Goal: Check status: Check status

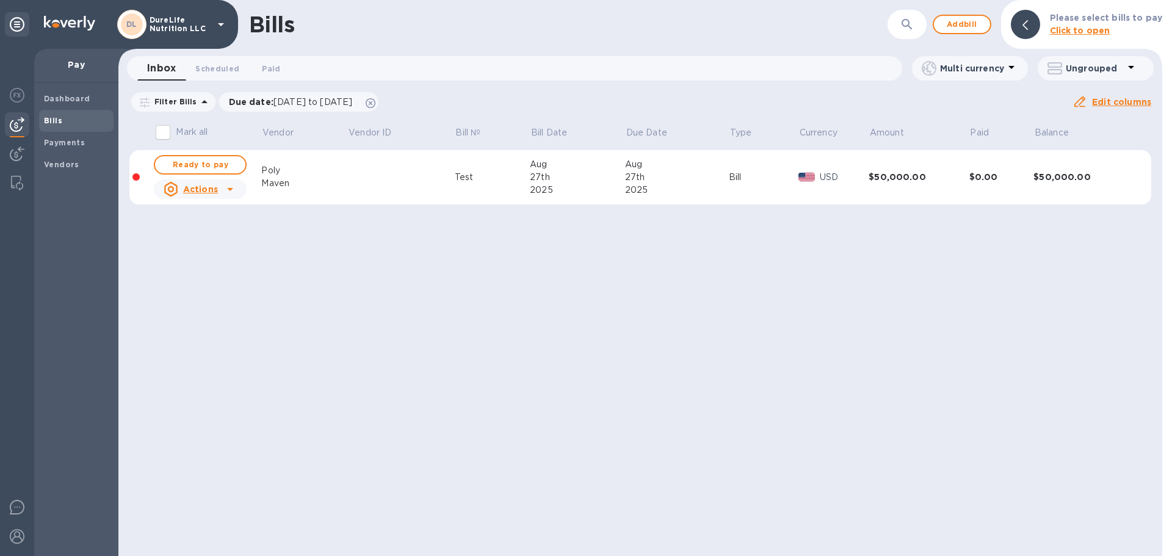
click at [376, 187] on td at bounding box center [401, 177] width 107 height 55
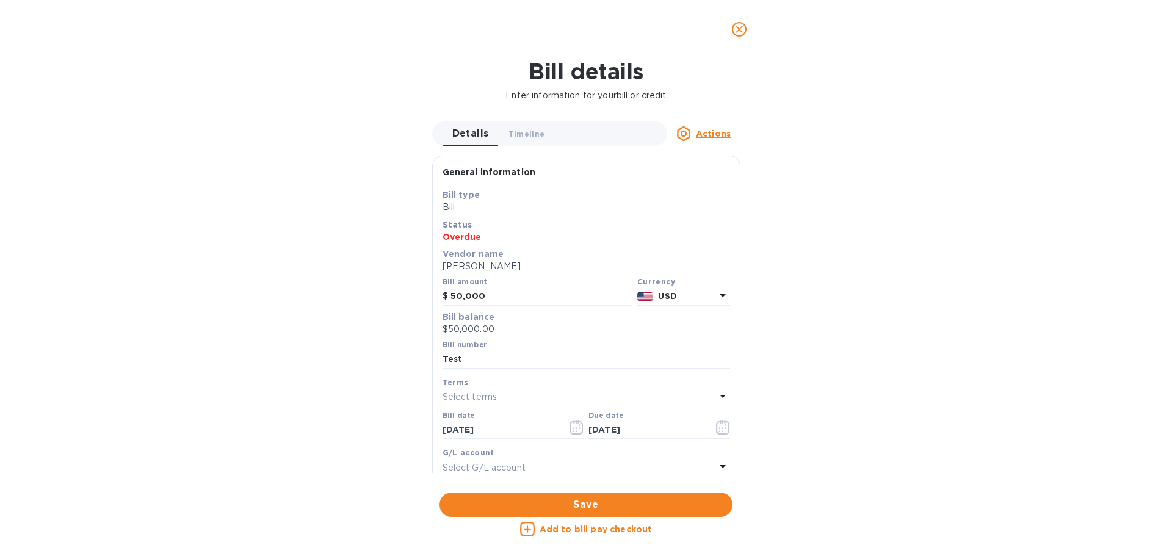
drag, startPoint x: 739, startPoint y: 29, endPoint x: 737, endPoint y: 41, distance: 12.3
click at [740, 36] on span "close" at bounding box center [739, 29] width 15 height 15
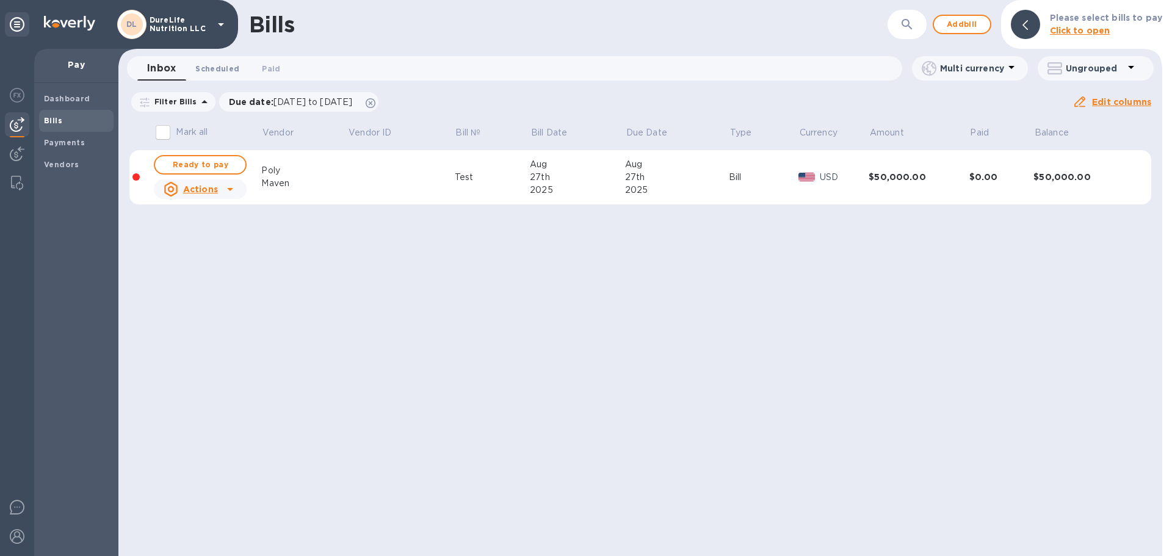
drag, startPoint x: 223, startPoint y: 73, endPoint x: 231, endPoint y: 79, distance: 10.5
click at [222, 76] on button "Scheduled 0" at bounding box center [217, 68] width 63 height 24
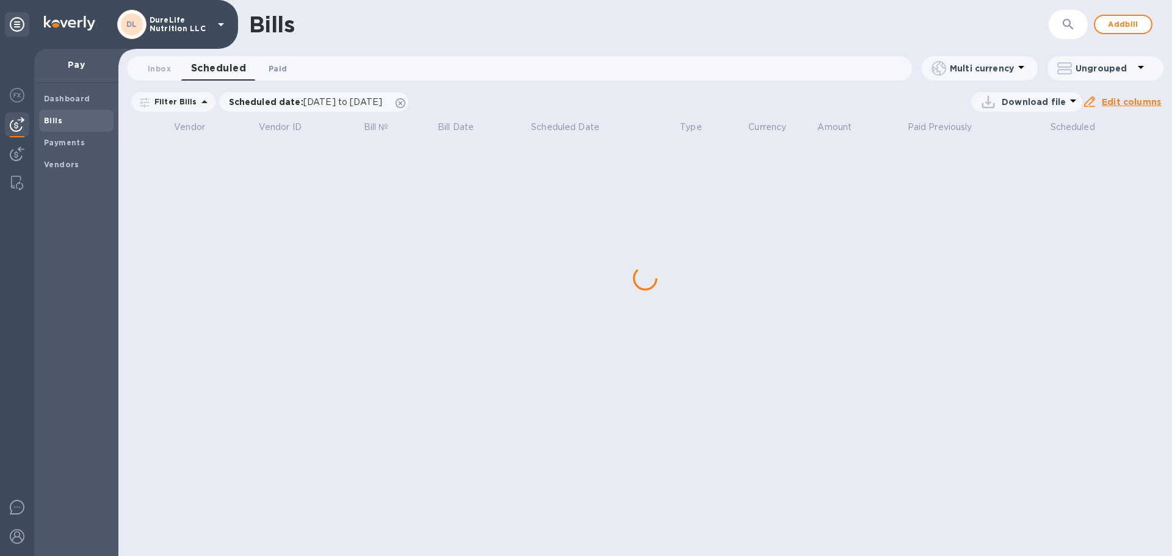
drag, startPoint x: 270, startPoint y: 68, endPoint x: 285, endPoint y: 76, distance: 17.0
click at [272, 68] on span "Paid 0" at bounding box center [278, 68] width 18 height 13
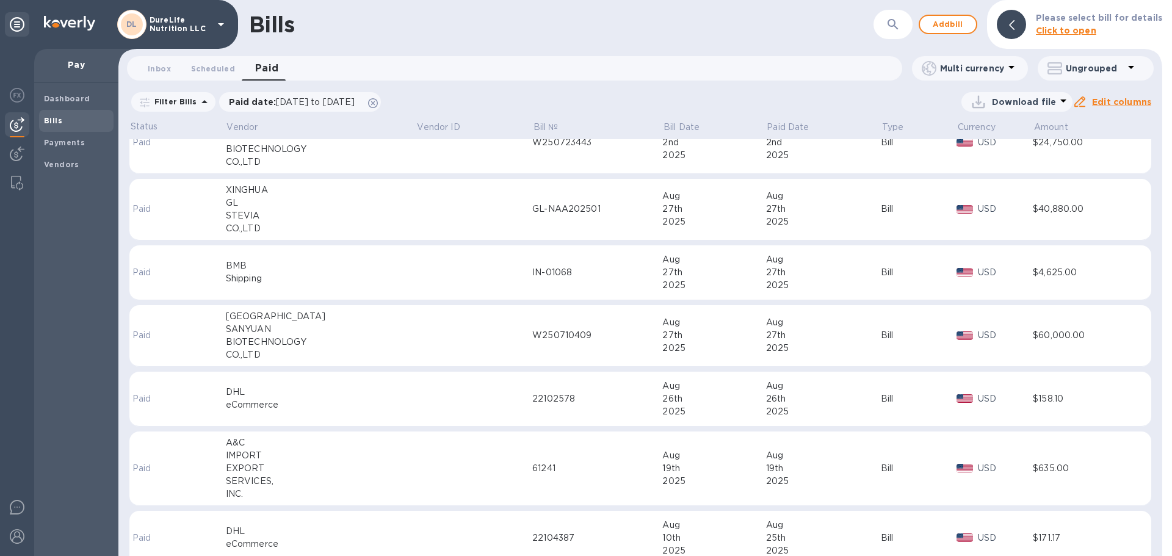
scroll to position [52, 0]
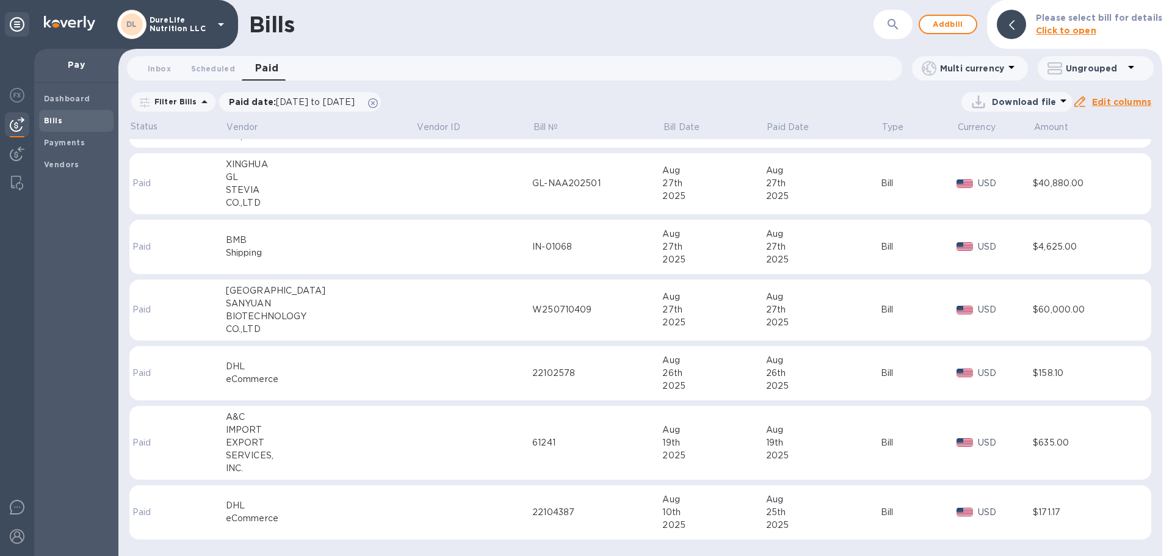
click at [421, 431] on td at bounding box center [474, 443] width 116 height 74
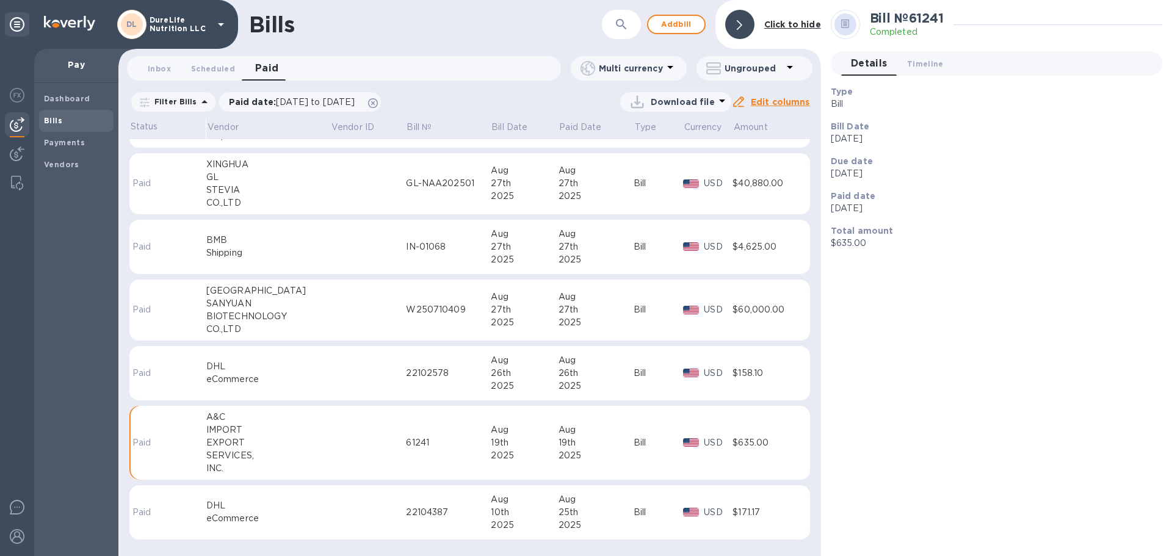
scroll to position [52, 0]
